Goal: Information Seeking & Learning: Learn about a topic

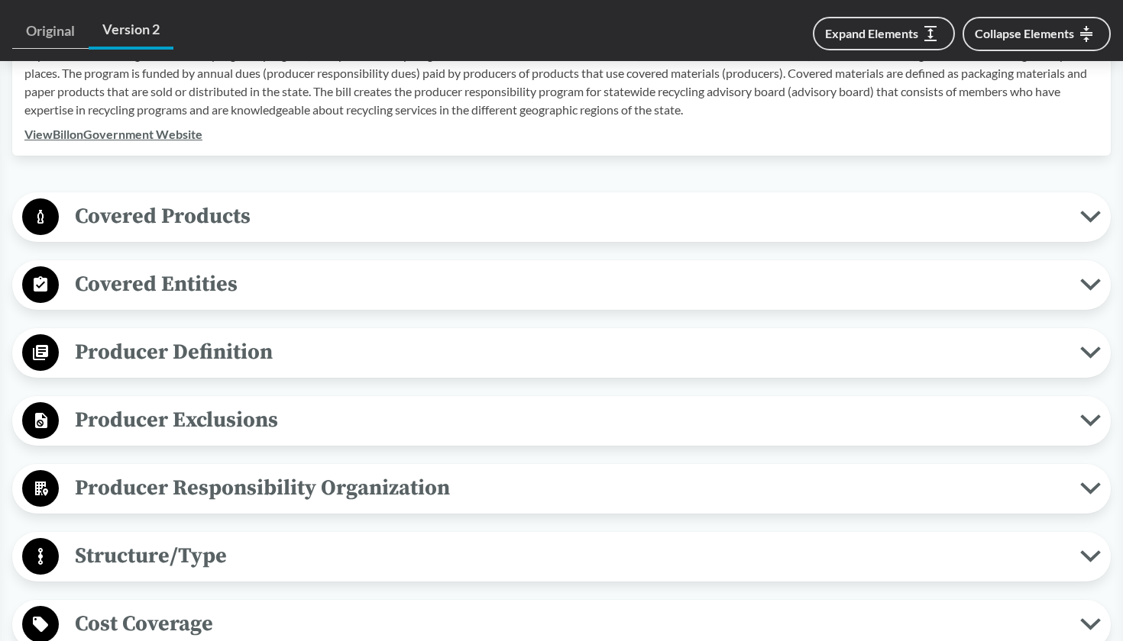
scroll to position [587, 0]
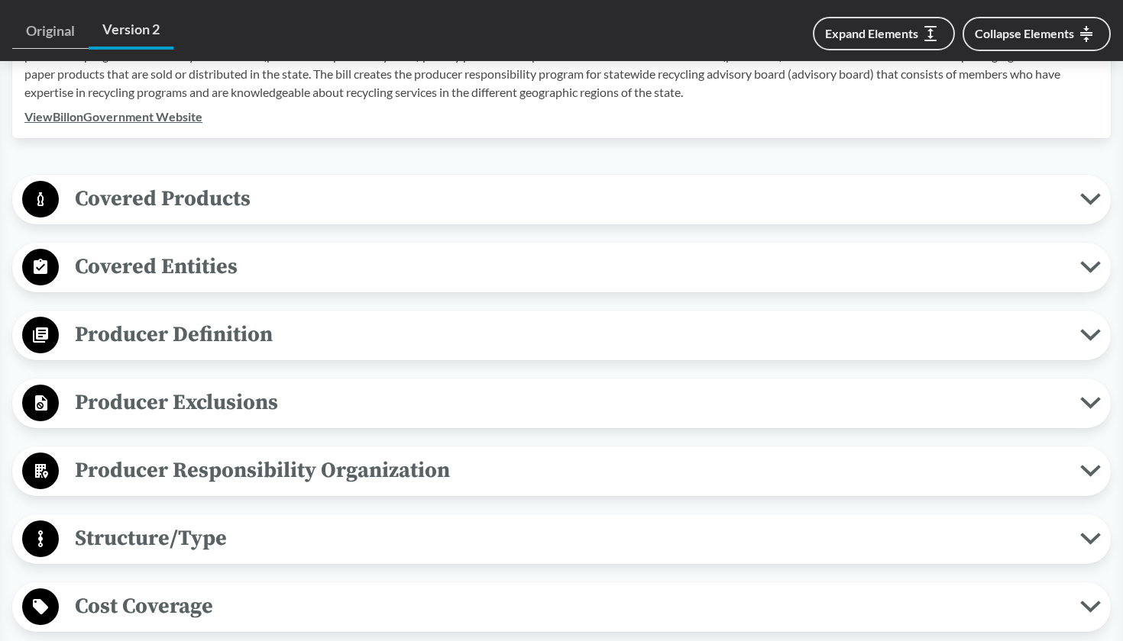
click at [626, 183] on span "Covered Products" at bounding box center [569, 199] width 1021 height 34
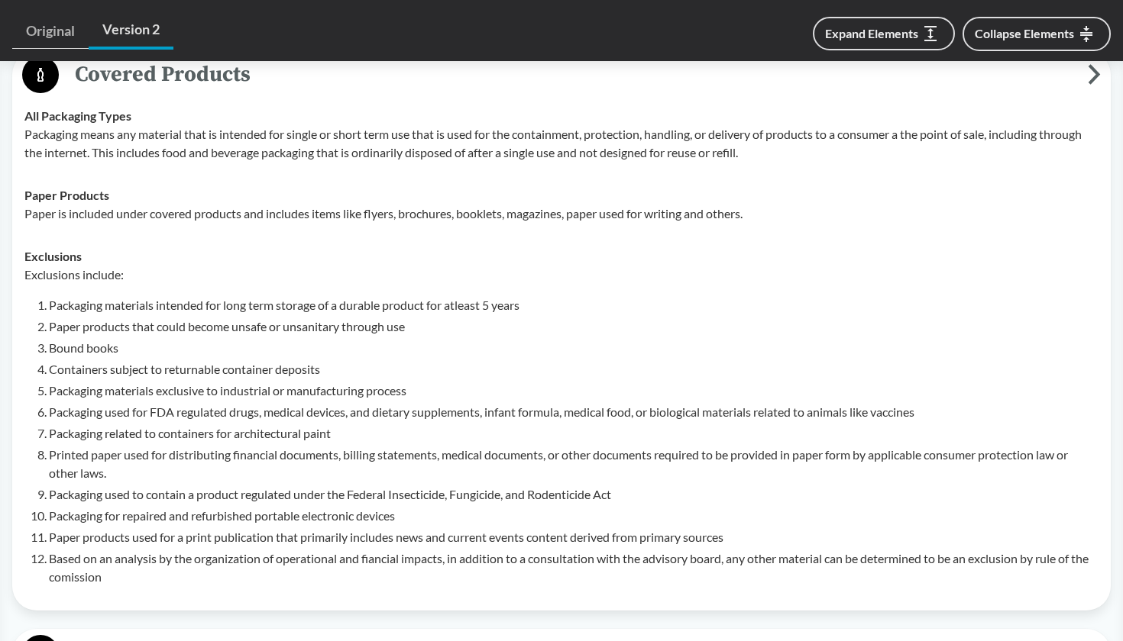
scroll to position [713, 0]
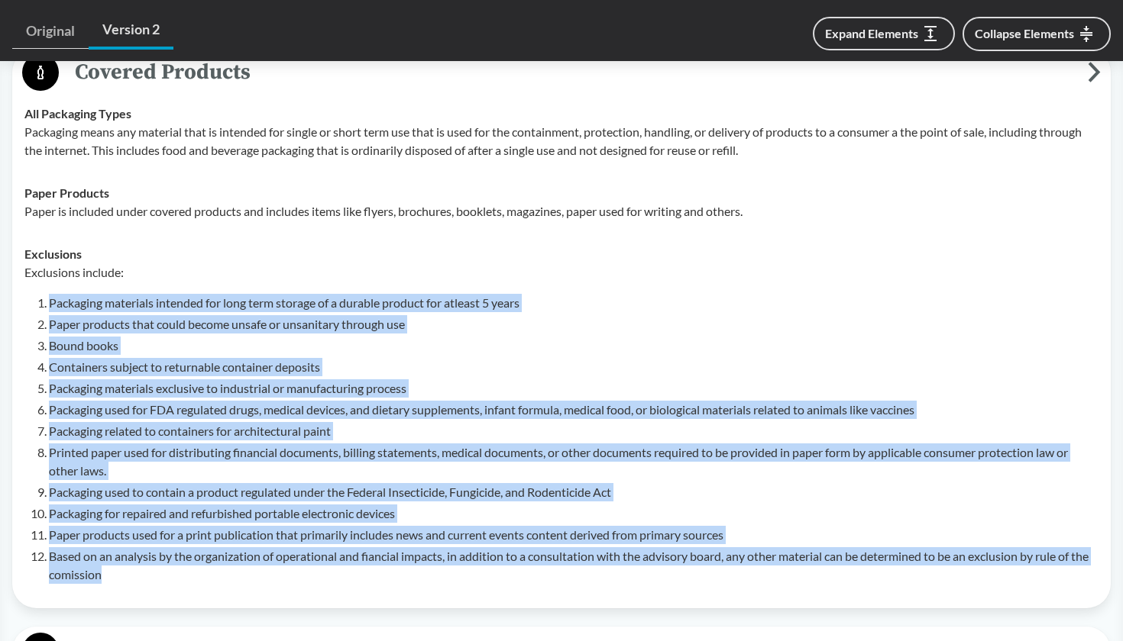
drag, startPoint x: 30, startPoint y: 302, endPoint x: 253, endPoint y: 589, distance: 363.0
click at [253, 589] on td "Exclusions Exclusions include: Packaging materials intended for long term stora…" at bounding box center [561, 415] width 1087 height 364
copy ol "Packaging materials intended for long term storage of a durable product for atl…"
click at [411, 380] on ol "Packaging materials intended for long term storage of a durable product for atl…" at bounding box center [573, 439] width 1049 height 290
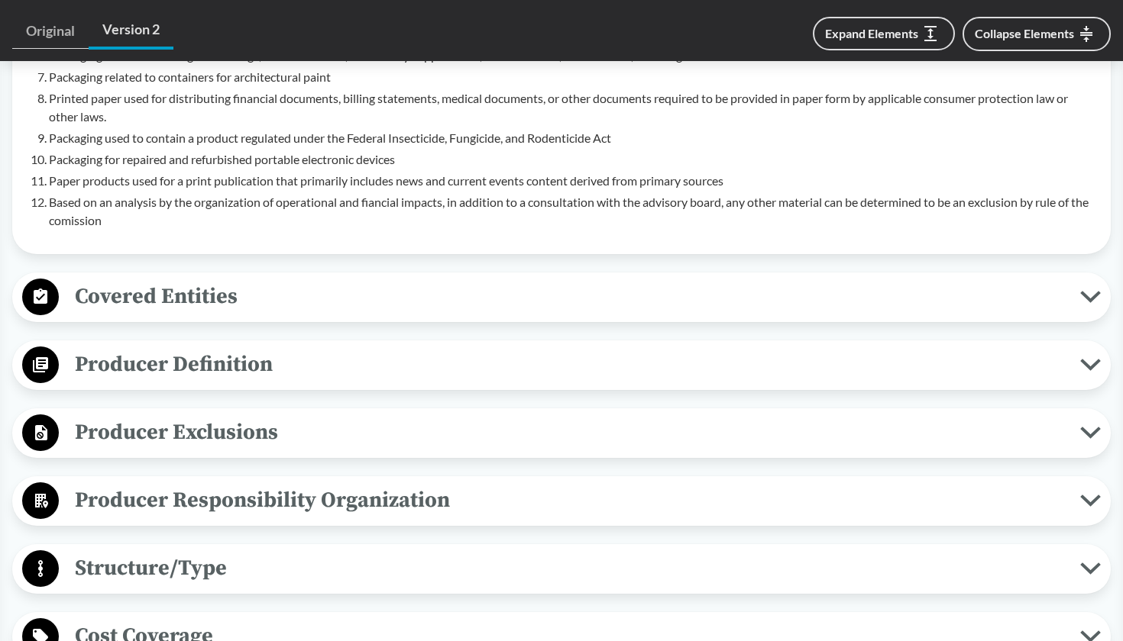
scroll to position [1077, 0]
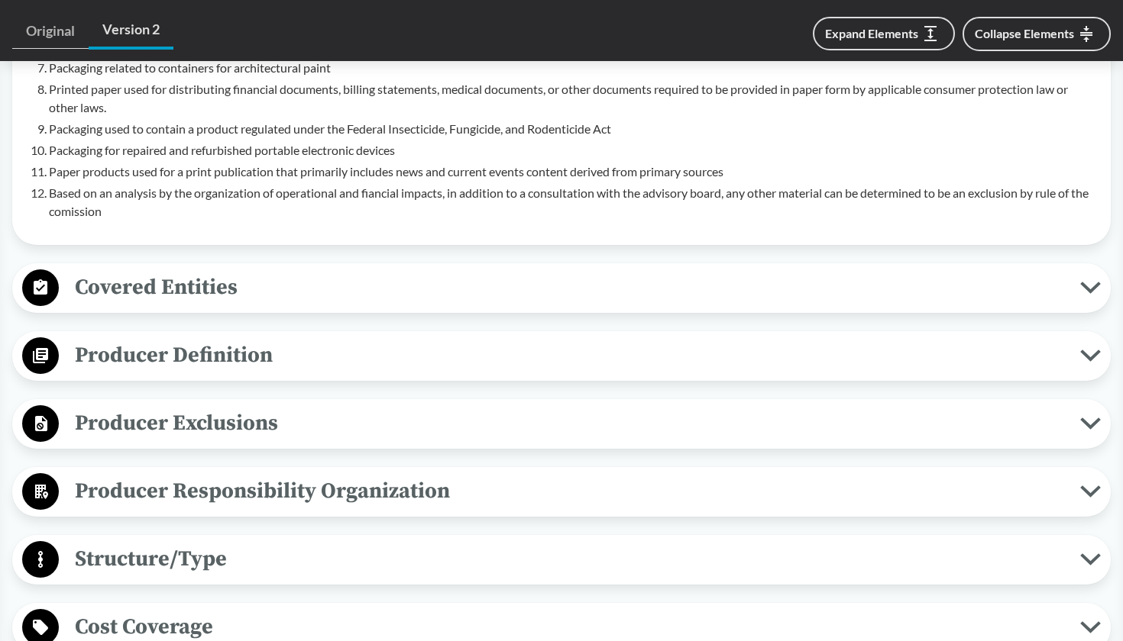
click at [334, 283] on span "Covered Entities" at bounding box center [569, 287] width 1021 height 34
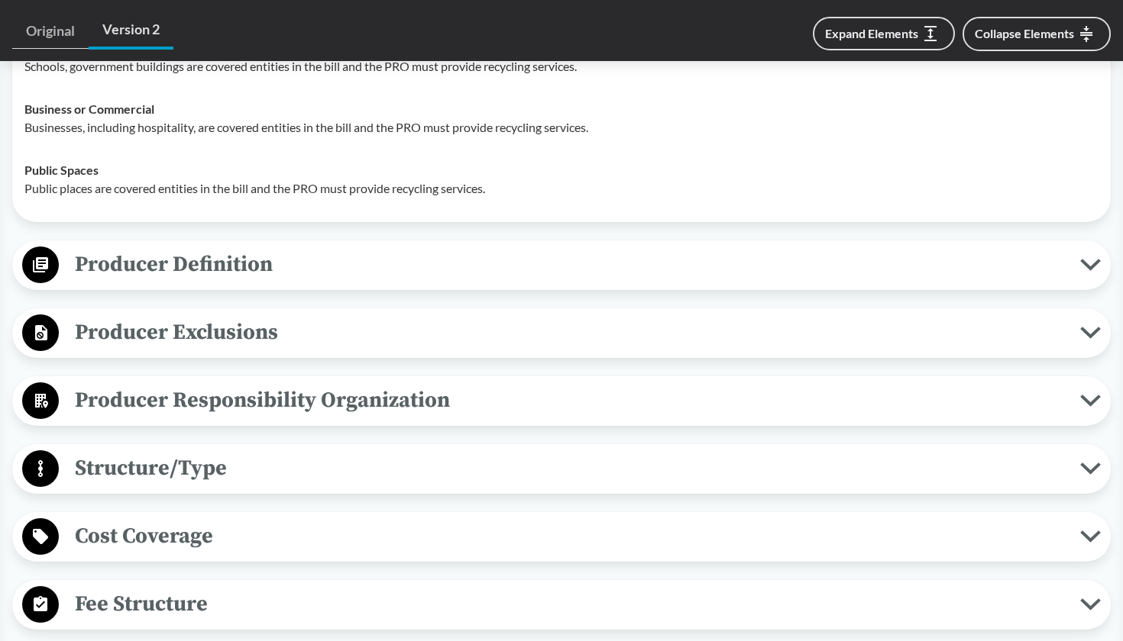
scroll to position [1430, 0]
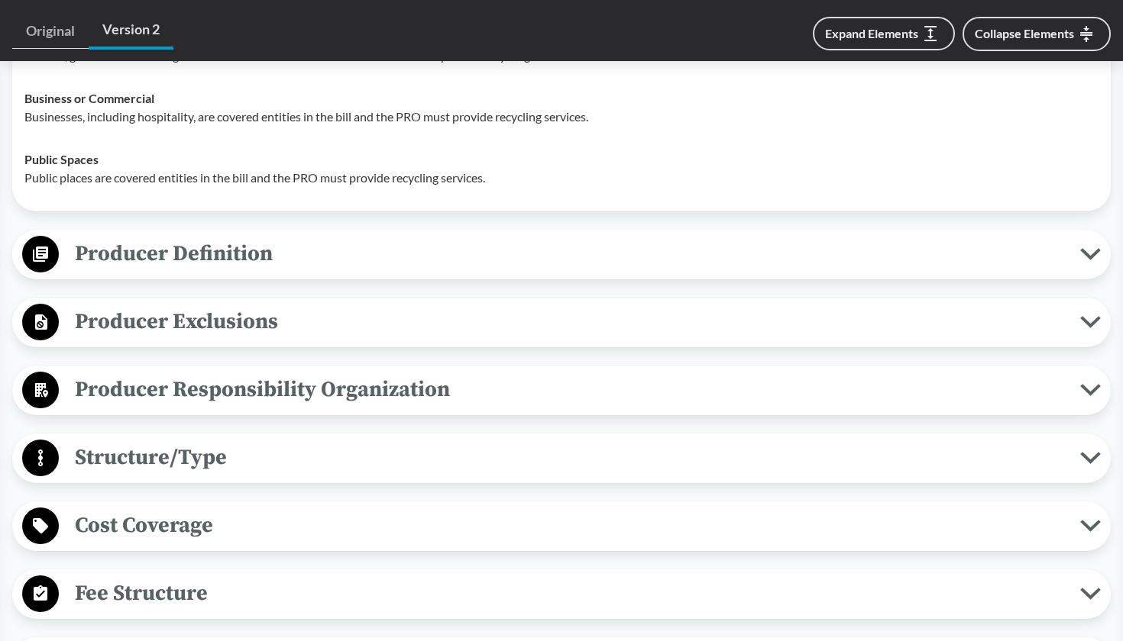
click at [334, 271] on span "Producer Definition" at bounding box center [569, 254] width 1021 height 34
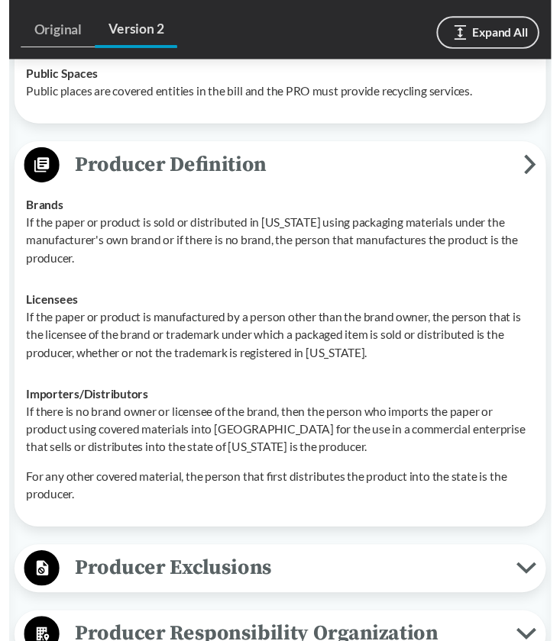
scroll to position [1750, 0]
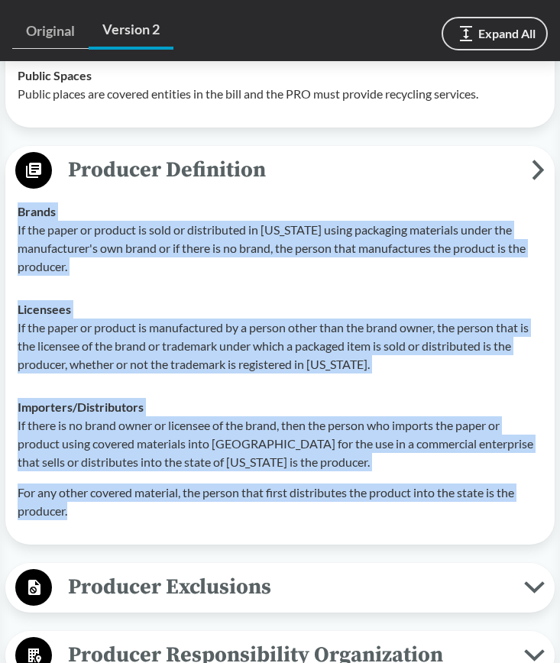
drag, startPoint x: 18, startPoint y: 217, endPoint x: 244, endPoint y: 533, distance: 389.1
click at [244, 532] on tbody "Brands If the paper or product is sold or distributed in [US_STATE] using packa…" at bounding box center [280, 361] width 538 height 342
copy tbody "Brands If the paper or product is sold or distributed in [US_STATE] using packa…"
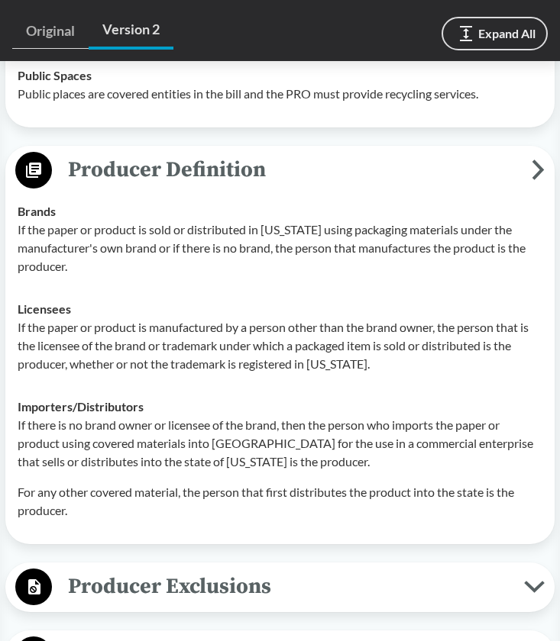
click at [380, 261] on p "If the paper or product is sold or distributed in [US_STATE] using packaging ma…" at bounding box center [280, 248] width 525 height 55
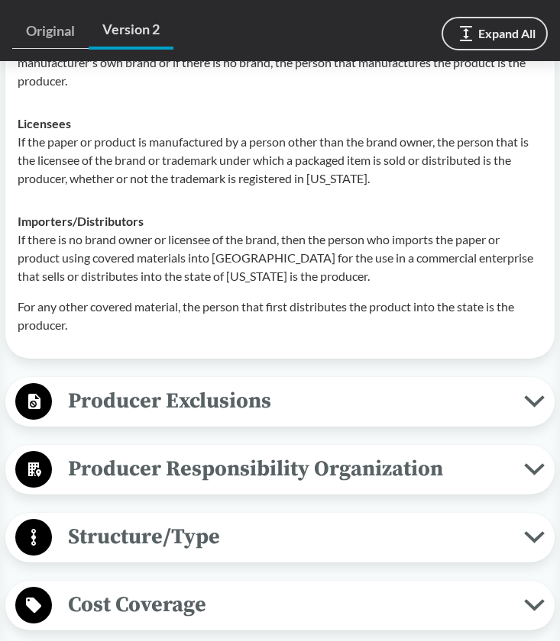
scroll to position [1940, 0]
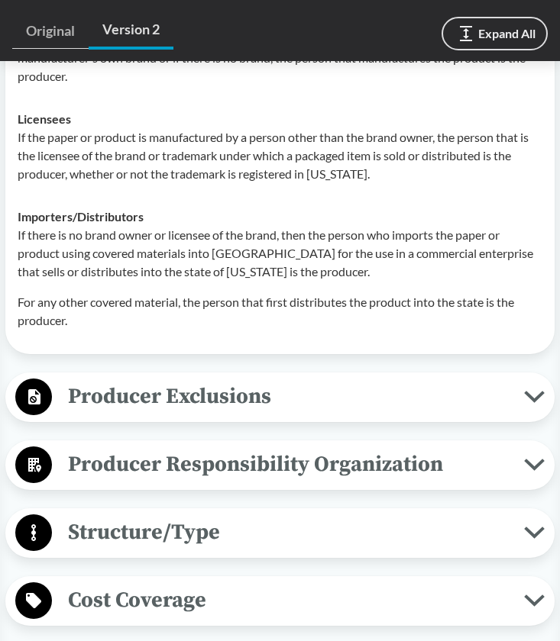
click at [309, 480] on span "Producer Responsibility Organization" at bounding box center [288, 465] width 472 height 34
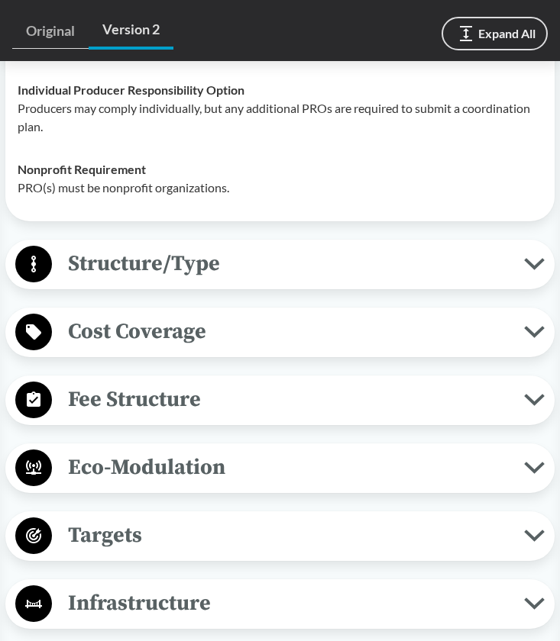
scroll to position [2443, 0]
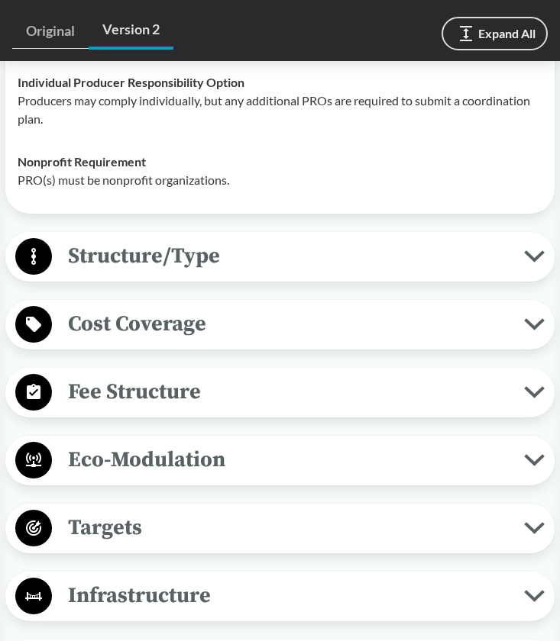
click at [421, 341] on span "Cost Coverage" at bounding box center [288, 324] width 472 height 34
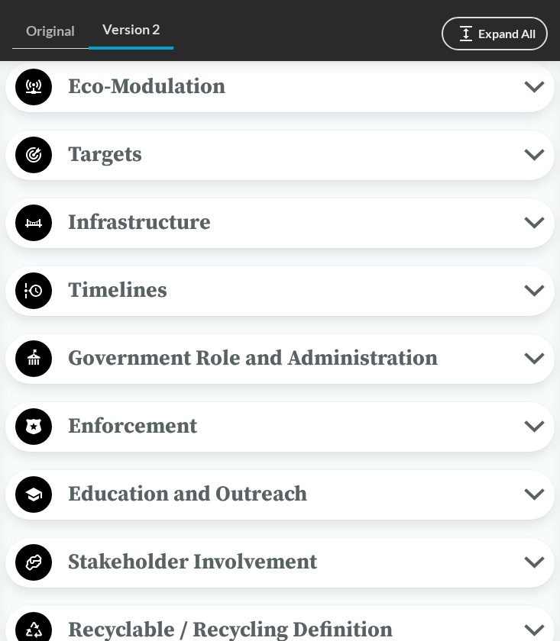
scroll to position [3060, 0]
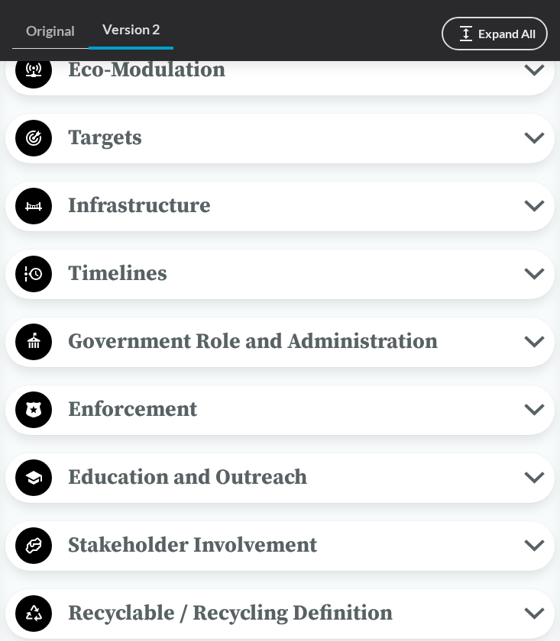
click at [314, 291] on span "Timelines" at bounding box center [288, 274] width 472 height 34
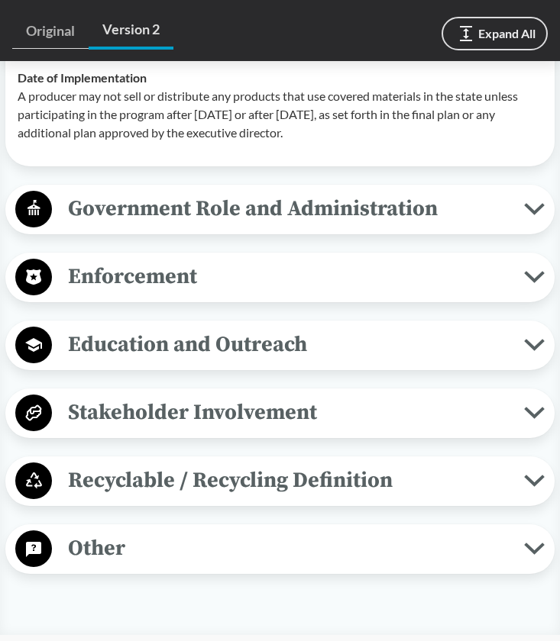
scroll to position [3626, 0]
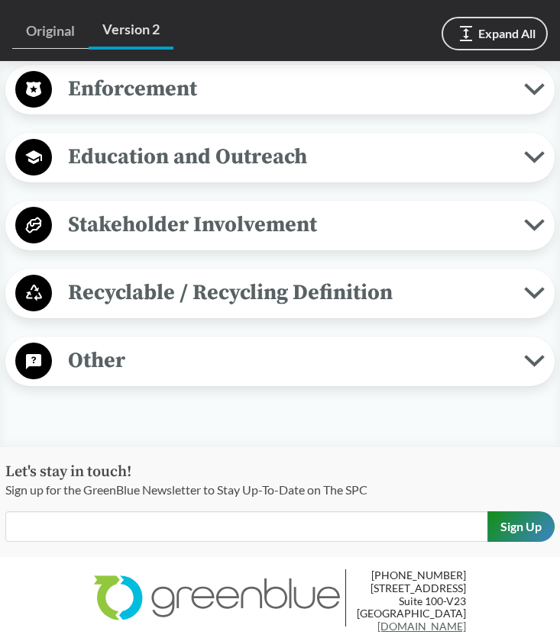
click at [325, 310] on span "Recyclable / Recycling Definition" at bounding box center [288, 293] width 472 height 34
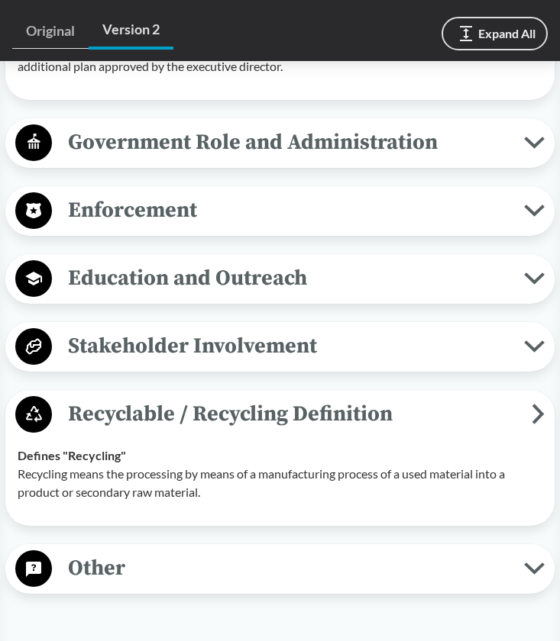
scroll to position [3504, 0]
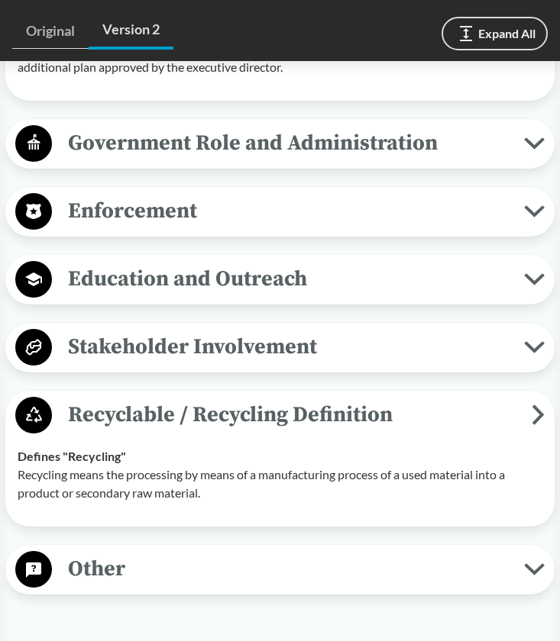
click at [379, 227] on span "Enforcement" at bounding box center [288, 211] width 472 height 34
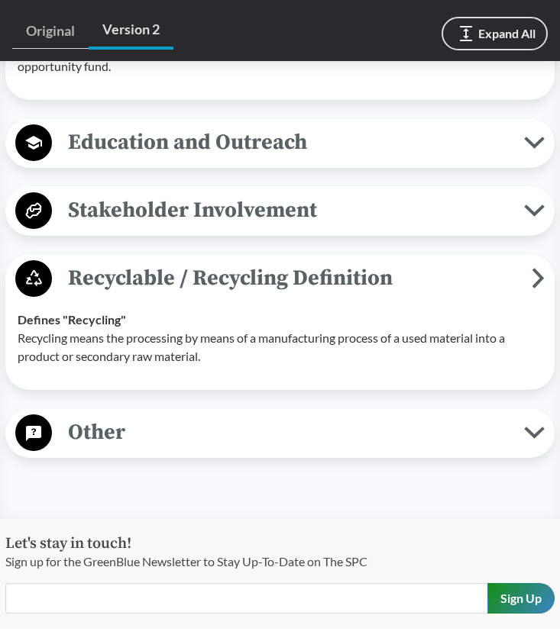
scroll to position [3826, 0]
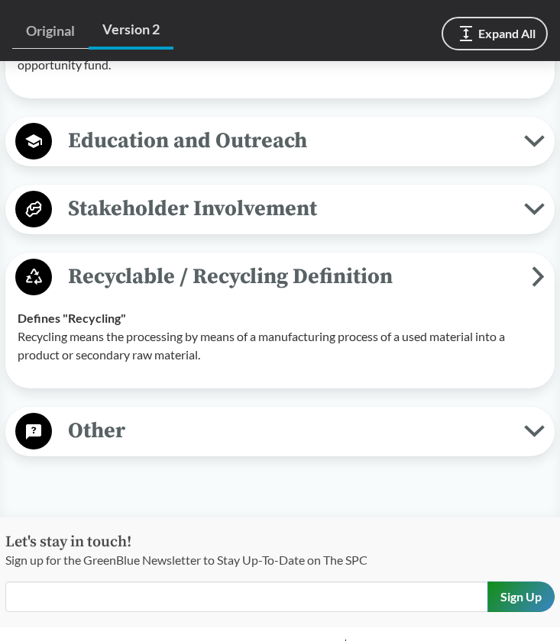
click at [370, 226] on span "Stakeholder Involvement" at bounding box center [288, 209] width 472 height 34
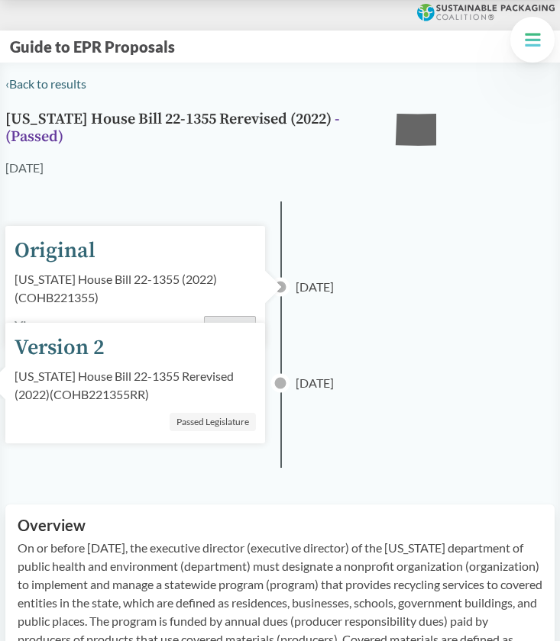
scroll to position [0, 0]
click at [35, 90] on link "‹ Back to results" at bounding box center [45, 83] width 81 height 15
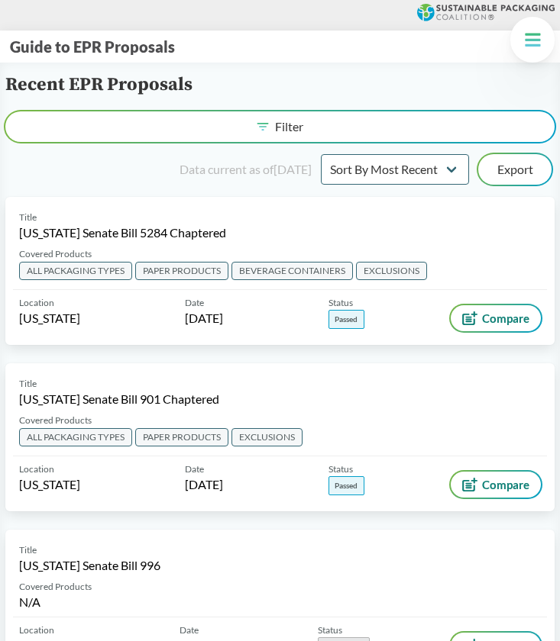
click at [525, 47] on icon at bounding box center [532, 39] width 27 height 27
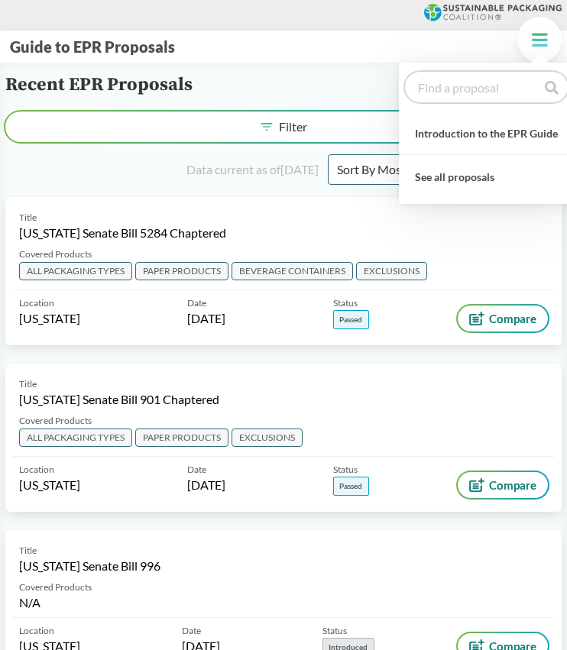
click at [483, 79] on input "text" at bounding box center [486, 87] width 163 height 31
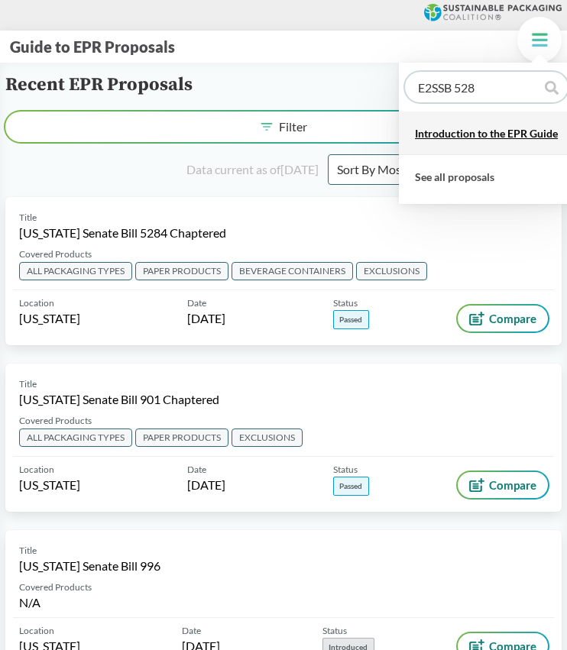
type input "E2SSB 5284"
